Goal: Information Seeking & Learning: Check status

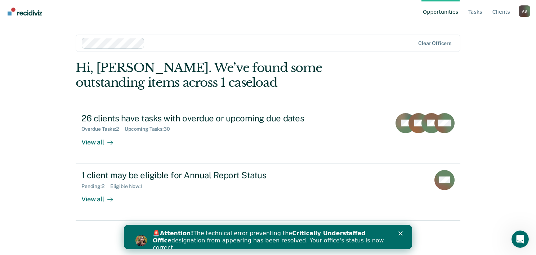
click at [399, 230] on div "🚨 Attention! The technical error preventing the Critically Understaffed Office …" at bounding box center [277, 241] width 248 height 26
click at [400, 232] on icon "Close" at bounding box center [400, 233] width 4 height 4
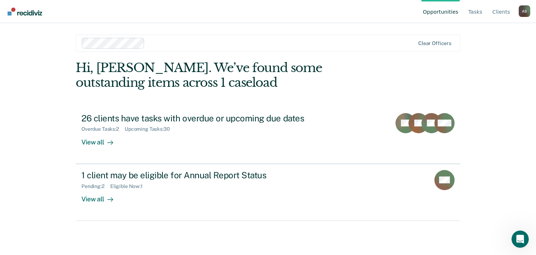
drag, startPoint x: 155, startPoint y: 84, endPoint x: 162, endPoint y: 83, distance: 6.9
click at [162, 83] on div "Hi, [PERSON_NAME]. We’ve found some outstanding items across 1 caseload" at bounding box center [230, 76] width 308 height 30
drag, startPoint x: 162, startPoint y: 83, endPoint x: 176, endPoint y: 84, distance: 13.7
click at [176, 84] on div "Hi, [PERSON_NAME]. We’ve found some outstanding items across 1 caseload" at bounding box center [230, 76] width 308 height 30
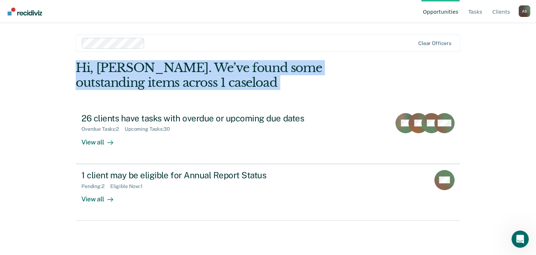
drag, startPoint x: 176, startPoint y: 84, endPoint x: 82, endPoint y: 71, distance: 94.9
click at [82, 71] on div "Hi, [PERSON_NAME]. We’ve found some outstanding items across 1 caseload" at bounding box center [230, 76] width 308 height 30
drag, startPoint x: 82, startPoint y: 71, endPoint x: 71, endPoint y: 75, distance: 11.2
click at [71, 75] on main "Clear officers Hi, [PERSON_NAME]. We’ve found some outstanding items across 1 c…" at bounding box center [268, 130] width 402 height 215
click at [77, 101] on div "Hi, [PERSON_NAME]. We’ve found some outstanding items across 1 caseload 26 clie…" at bounding box center [268, 141] width 385 height 160
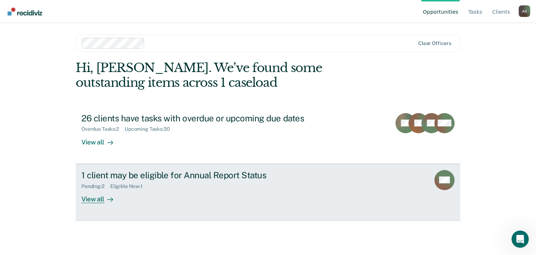
click at [118, 197] on div "View all" at bounding box center [101, 196] width 40 height 14
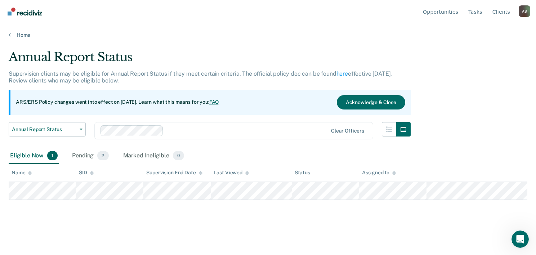
click at [40, 157] on div "Eligible Now 1" at bounding box center [34, 156] width 50 height 16
click at [16, 35] on link "Home" at bounding box center [268, 35] width 519 height 6
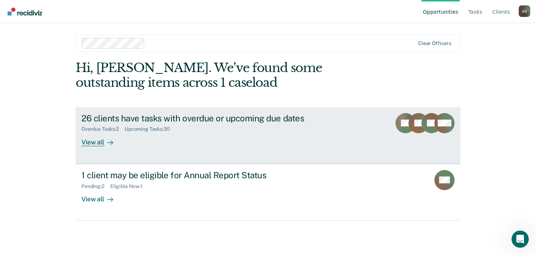
click at [98, 119] on div "26 clients have tasks with overdue or upcoming due dates" at bounding box center [207, 118] width 253 height 10
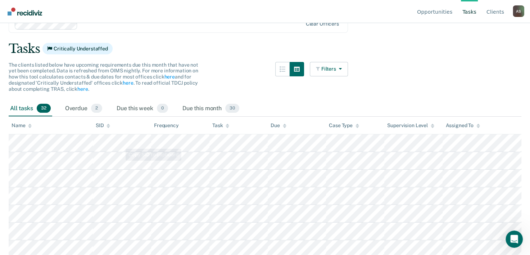
scroll to position [36, 0]
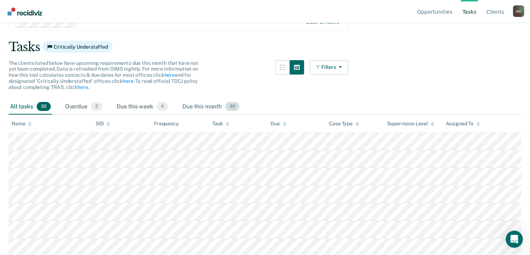
click at [222, 106] on div "Due this month 30" at bounding box center [211, 107] width 60 height 16
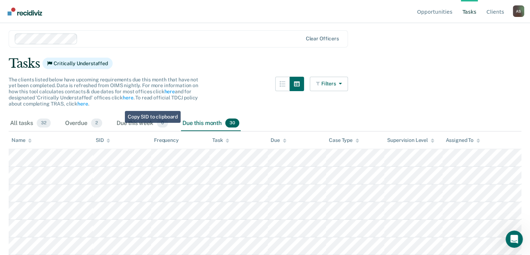
scroll to position [0, 0]
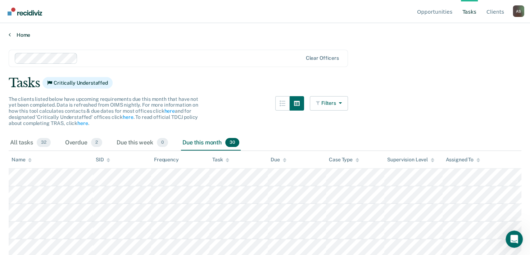
click at [10, 34] on link "Home" at bounding box center [265, 35] width 513 height 6
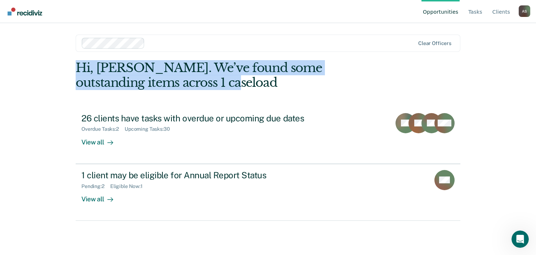
drag, startPoint x: 184, startPoint y: 88, endPoint x: 75, endPoint y: 68, distance: 110.7
click at [75, 68] on main "Clear officers Hi, [PERSON_NAME]. We’ve found some outstanding items across 1 c…" at bounding box center [268, 130] width 402 height 215
click at [79, 68] on div "Hi, [PERSON_NAME]. We’ve found some outstanding items across 1 caseload" at bounding box center [230, 76] width 308 height 30
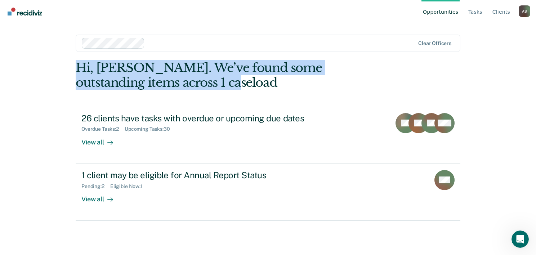
click at [209, 71] on div "Hi, [PERSON_NAME]. We’ve found some outstanding items across 1 caseload" at bounding box center [230, 76] width 308 height 30
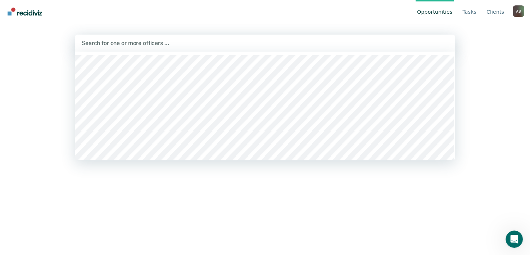
click at [137, 43] on div at bounding box center [265, 43] width 368 height 8
drag, startPoint x: 161, startPoint y: 42, endPoint x: 165, endPoint y: 37, distance: 6.1
click at [161, 41] on div at bounding box center [265, 43] width 368 height 8
type input "anto"
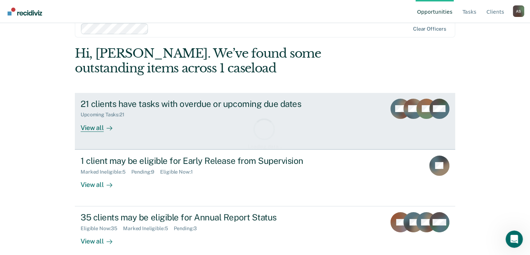
scroll to position [22, 0]
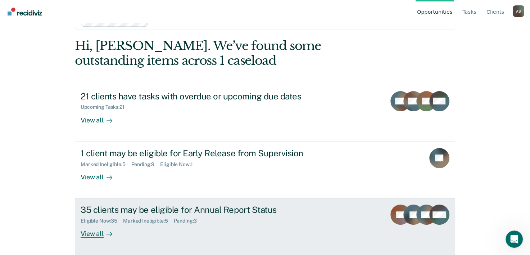
click at [119, 218] on div "Eligible Now : 35" at bounding box center [102, 221] width 42 height 6
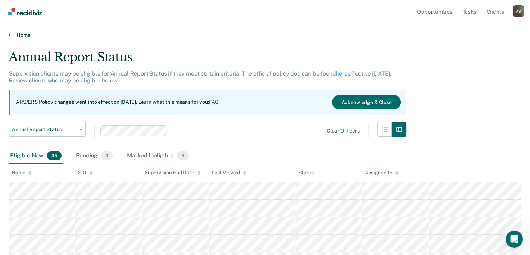
click at [20, 36] on link "Home" at bounding box center [265, 35] width 513 height 6
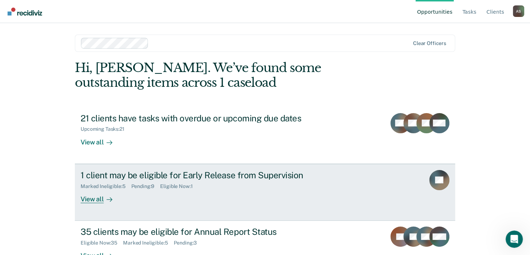
click at [112, 182] on div "Marked Ineligible : 5 Pending : 9 Eligible Now : 1" at bounding box center [207, 184] width 253 height 9
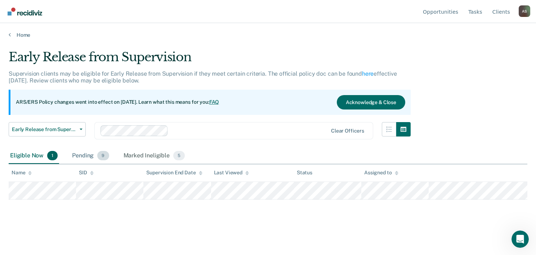
click at [94, 155] on div "Pending 9" at bounding box center [91, 156] width 40 height 16
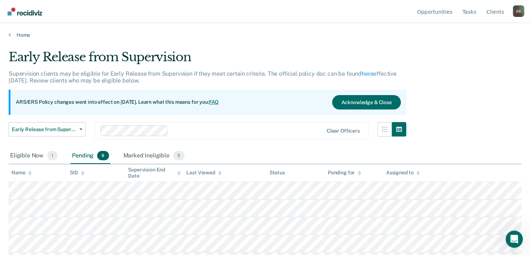
click at [19, 38] on main "Early Release from Supervision Supervision clients may be eligible for Early Re…" at bounding box center [265, 145] width 530 height 215
click at [15, 30] on div "Home" at bounding box center [265, 30] width 530 height 15
click at [11, 35] on link "Home" at bounding box center [265, 35] width 513 height 6
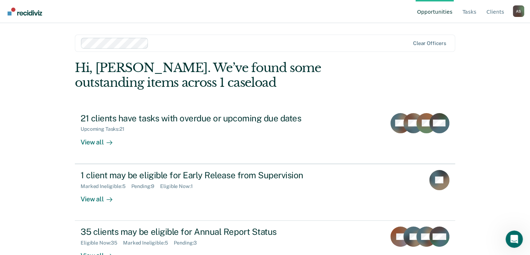
click at [123, 97] on div "Hi, [PERSON_NAME]. We’ve found some outstanding items across 1 caseload 21 clie…" at bounding box center [265, 169] width 381 height 217
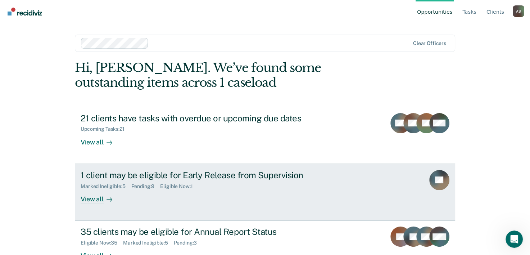
click at [101, 207] on link "1 client may be eligible for Early Release from Supervision Marked Ineligible :…" at bounding box center [265, 192] width 381 height 57
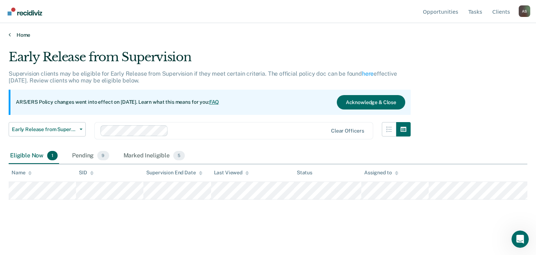
click at [13, 35] on link "Home" at bounding box center [268, 35] width 519 height 6
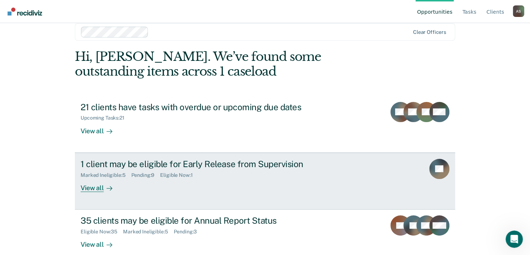
scroll to position [22, 0]
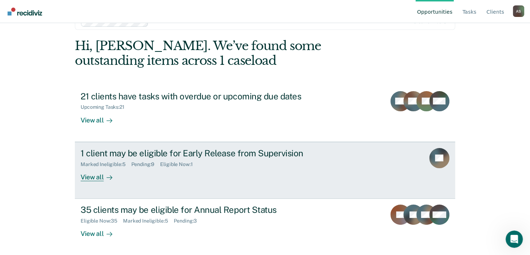
click at [135, 186] on link "1 client may be eligible for Early Release from Supervision Marked Ineligible :…" at bounding box center [265, 170] width 381 height 57
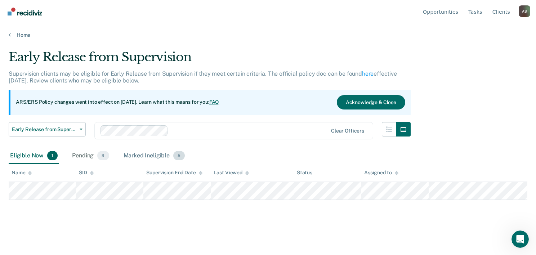
click at [156, 157] on div "Marked Ineligible 5" at bounding box center [154, 156] width 64 height 16
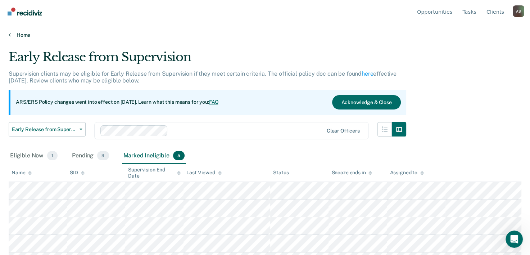
click at [11, 33] on link "Home" at bounding box center [265, 35] width 513 height 6
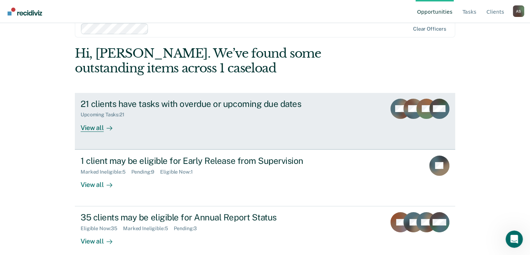
scroll to position [22, 0]
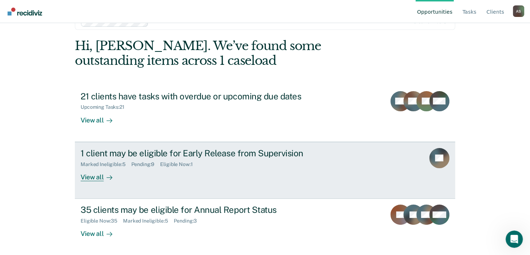
click at [115, 178] on div "View all" at bounding box center [101, 174] width 40 height 14
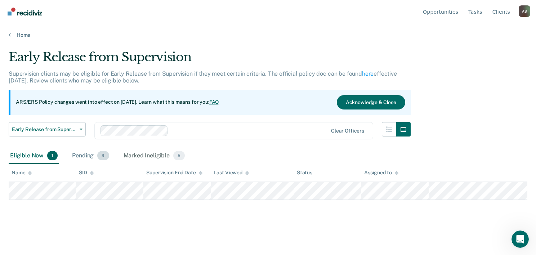
click at [84, 156] on div "Pending 9" at bounding box center [91, 156] width 40 height 16
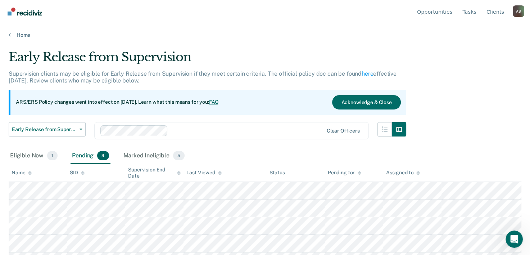
click at [22, 39] on main "Early Release from Supervision Supervision clients may be eligible for Early Re…" at bounding box center [265, 145] width 530 height 215
click at [22, 35] on link "Home" at bounding box center [265, 35] width 513 height 6
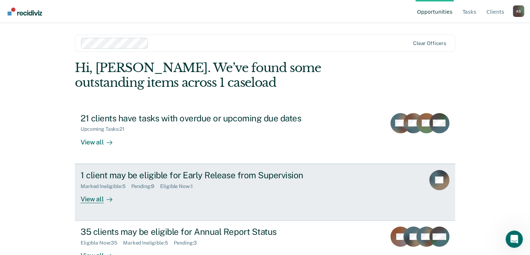
click at [367, 209] on link "1 client may be eligible for Early Release from Supervision Marked Ineligible :…" at bounding box center [265, 192] width 381 height 57
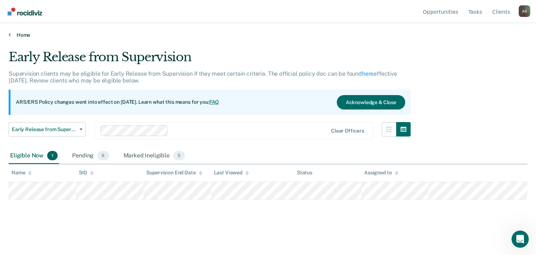
click at [14, 34] on link "Home" at bounding box center [268, 35] width 519 height 6
